Goal: Information Seeking & Learning: Find specific fact

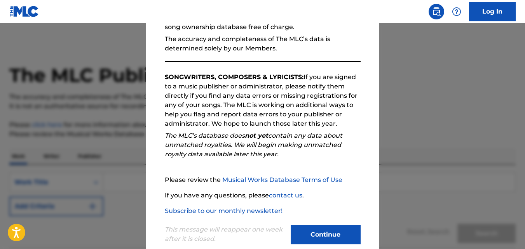
scroll to position [106, 0]
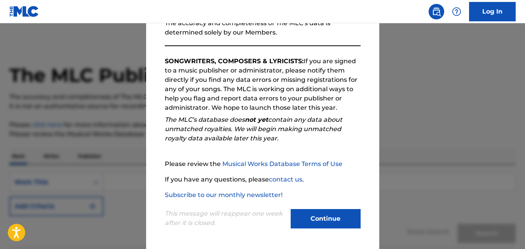
click at [305, 211] on button "Continue" at bounding box center [326, 218] width 70 height 19
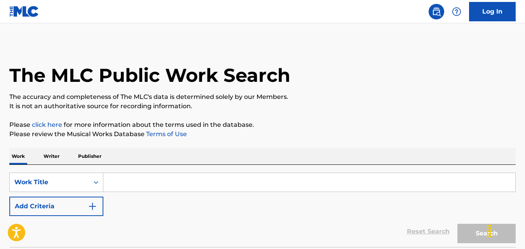
scroll to position [64, 0]
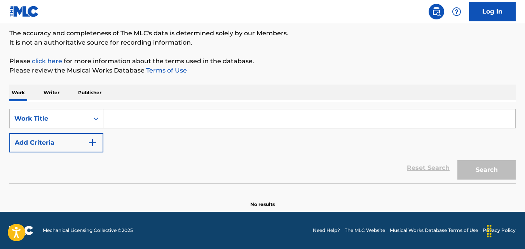
click at [90, 147] on img "Search Form" at bounding box center [92, 142] width 9 height 9
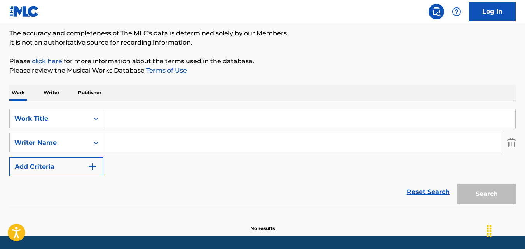
click at [155, 117] on input "Search Form" at bounding box center [309, 119] width 412 height 19
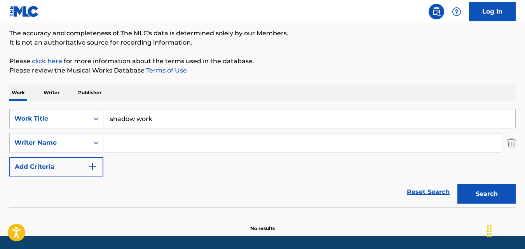
type input "shadow work"
click at [153, 152] on div "Search Form" at bounding box center [302, 142] width 398 height 19
click at [156, 151] on input "Search Form" at bounding box center [301, 143] width 397 height 19
type input "[PERSON_NAME] nanny"
click at [457, 184] on button "Search" at bounding box center [486, 193] width 58 height 19
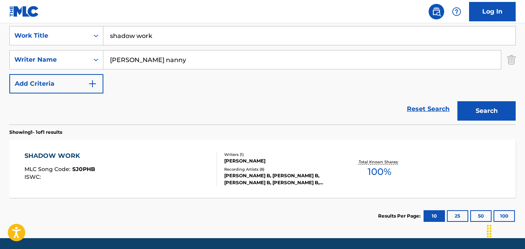
scroll to position [147, 0]
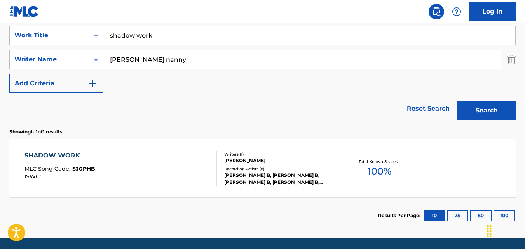
click at [174, 170] on div "SHADOW WORK MLC Song Code : SJ0PHB ISWC :" at bounding box center [120, 168] width 192 height 35
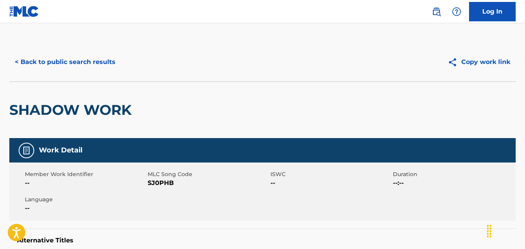
click at [18, 62] on button "< Back to public search results" at bounding box center [64, 61] width 111 height 19
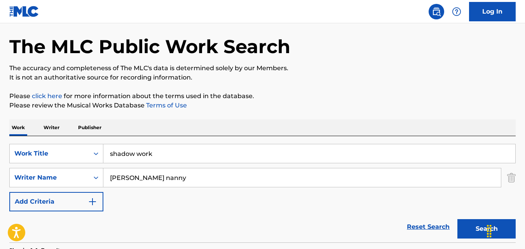
scroll to position [173, 0]
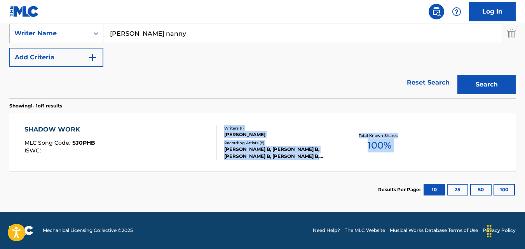
drag, startPoint x: 131, startPoint y: 176, endPoint x: 162, endPoint y: 132, distance: 54.0
click at [162, 132] on div "Showing 1 - 1 of 1 results SHADOW WORK MLC Song Code : SJ0PHB ISWC : Writers ( …" at bounding box center [262, 153] width 506 height 110
click at [162, 132] on div "SHADOW WORK MLC Song Code : SJ0PHB ISWC :" at bounding box center [120, 142] width 192 height 35
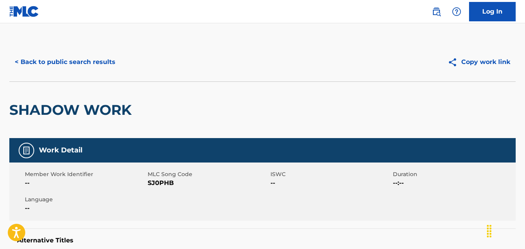
click at [35, 65] on button "< Back to public search results" at bounding box center [64, 61] width 111 height 19
